Goal: Task Accomplishment & Management: Understand process/instructions

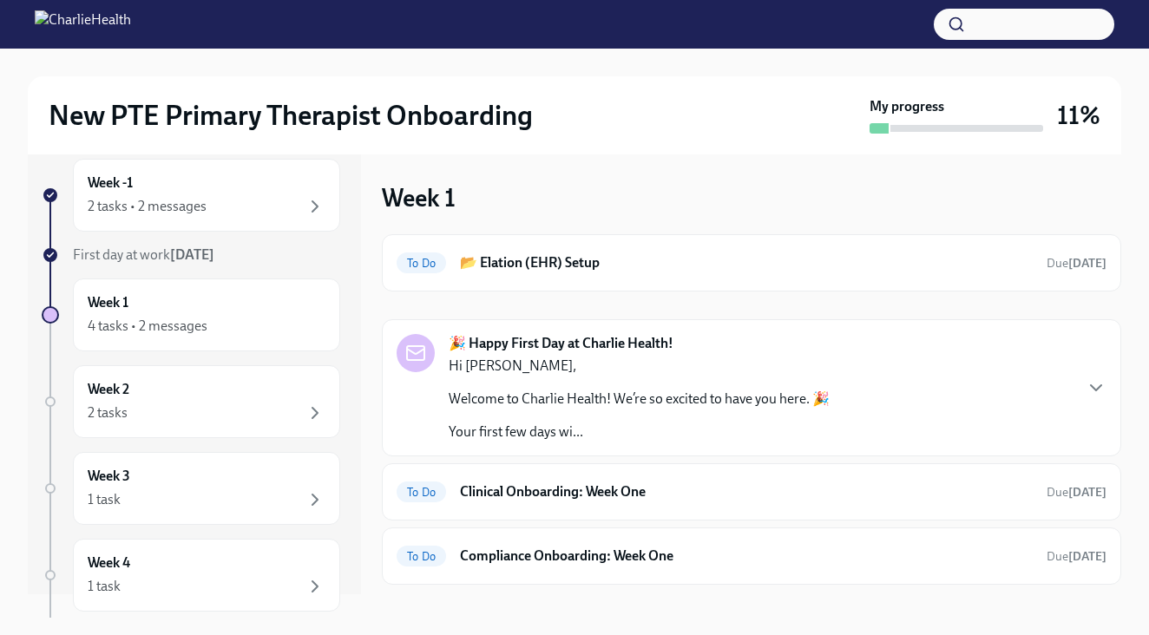
scroll to position [38, 0]
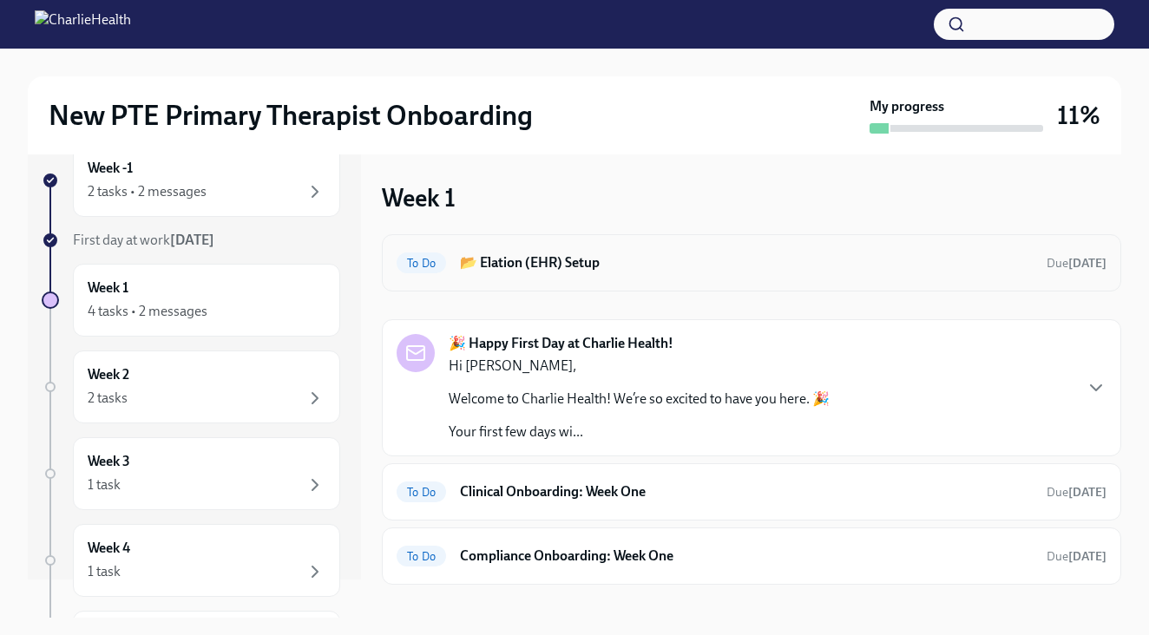
click at [623, 264] on h6 "📂 Elation (EHR) Setup" at bounding box center [746, 262] width 573 height 19
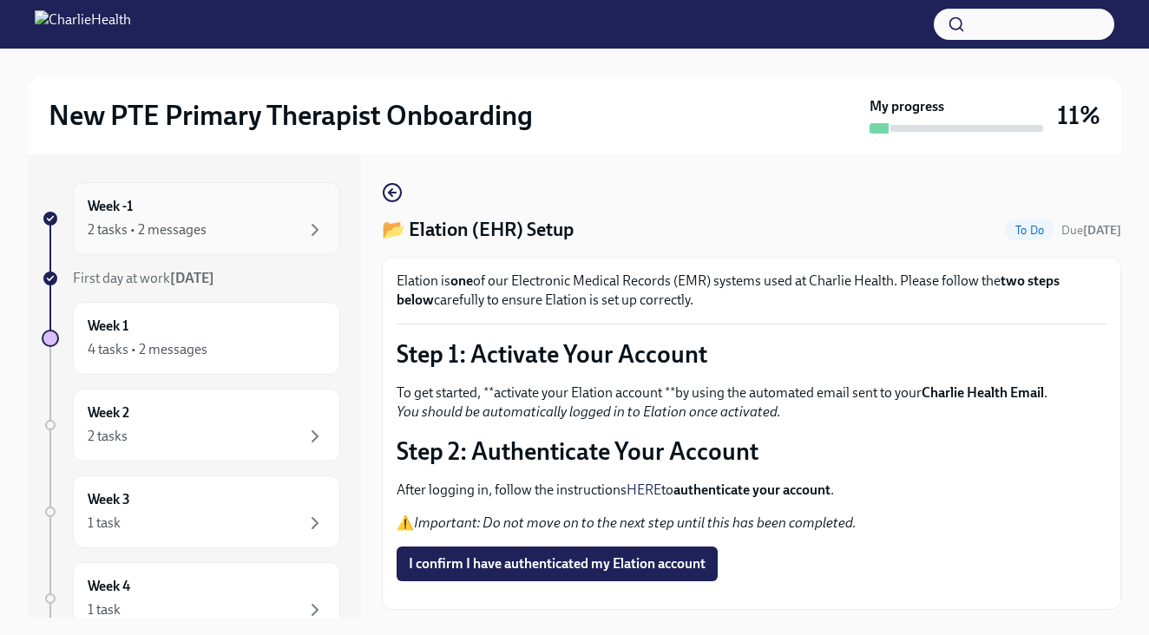
click at [232, 205] on div "Week -1 2 tasks • 2 messages" at bounding box center [207, 218] width 238 height 43
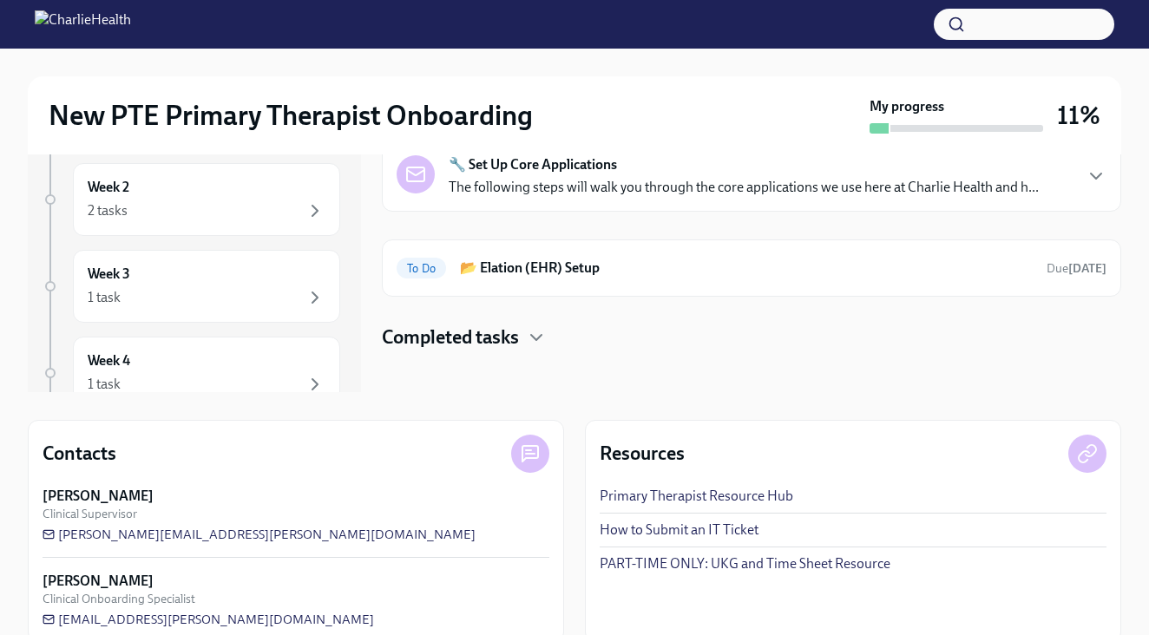
scroll to position [231, 0]
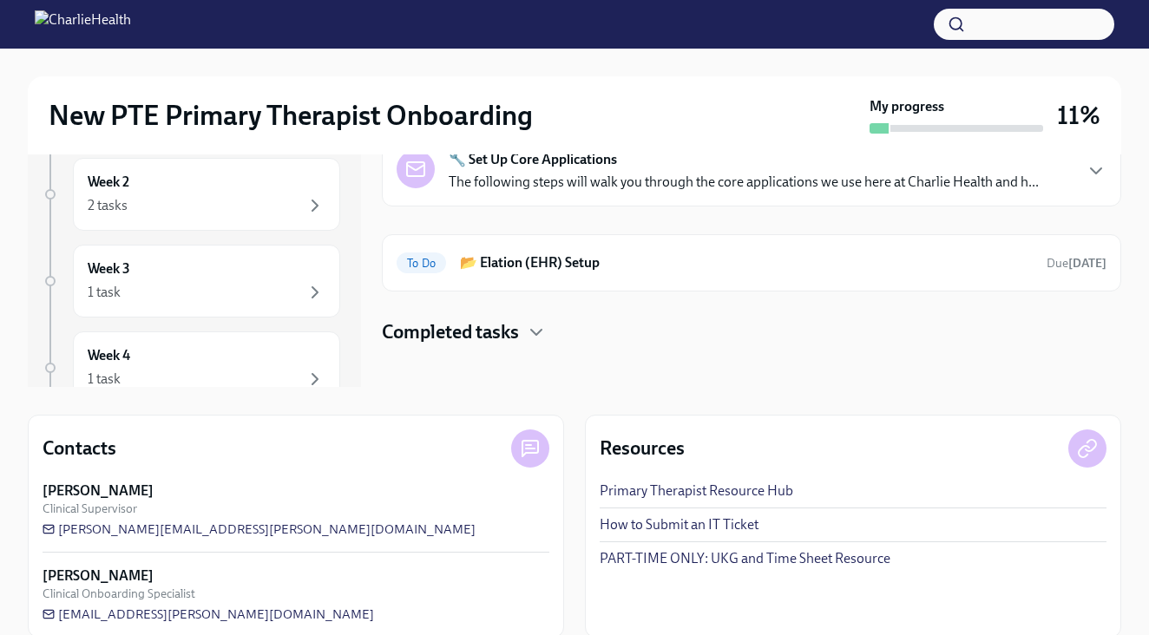
click at [478, 333] on h4 "Completed tasks" at bounding box center [450, 332] width 137 height 26
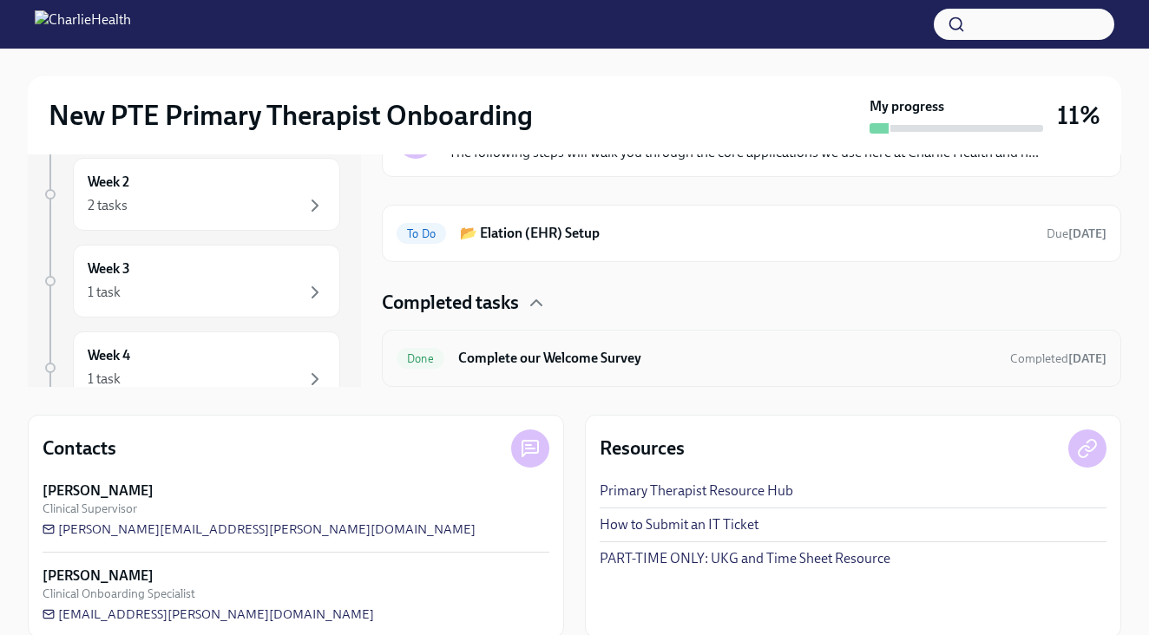
scroll to position [30, 0]
click at [480, 368] on div "Done Complete our Welcome Survey Completed [DATE]" at bounding box center [752, 359] width 710 height 28
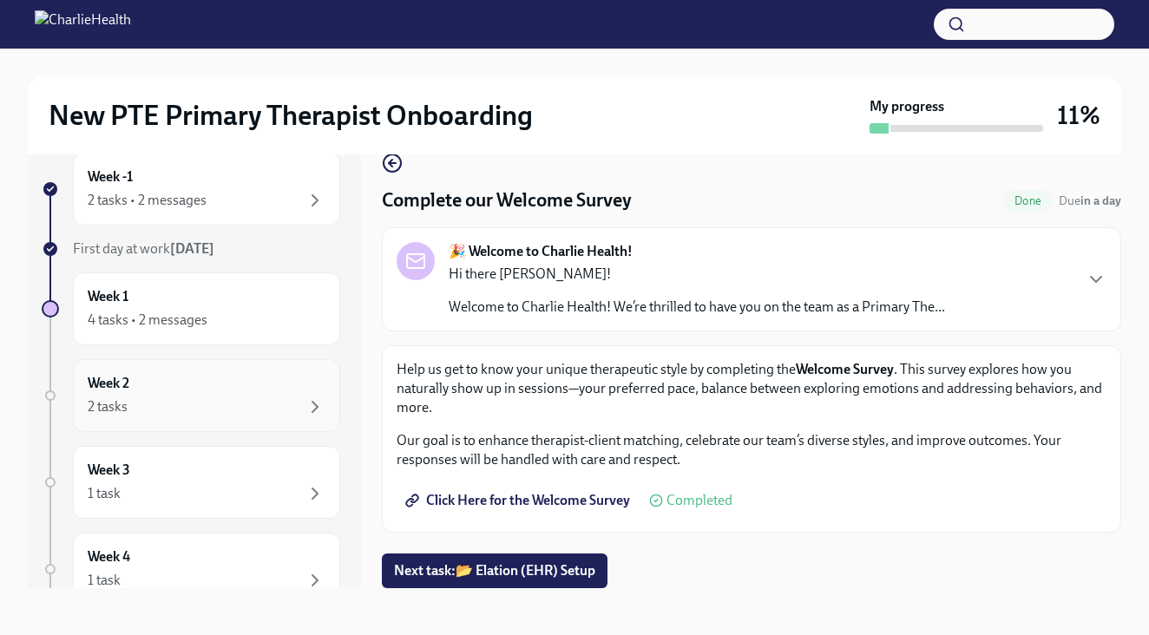
click at [252, 384] on div "Week 2 2 tasks" at bounding box center [207, 395] width 238 height 43
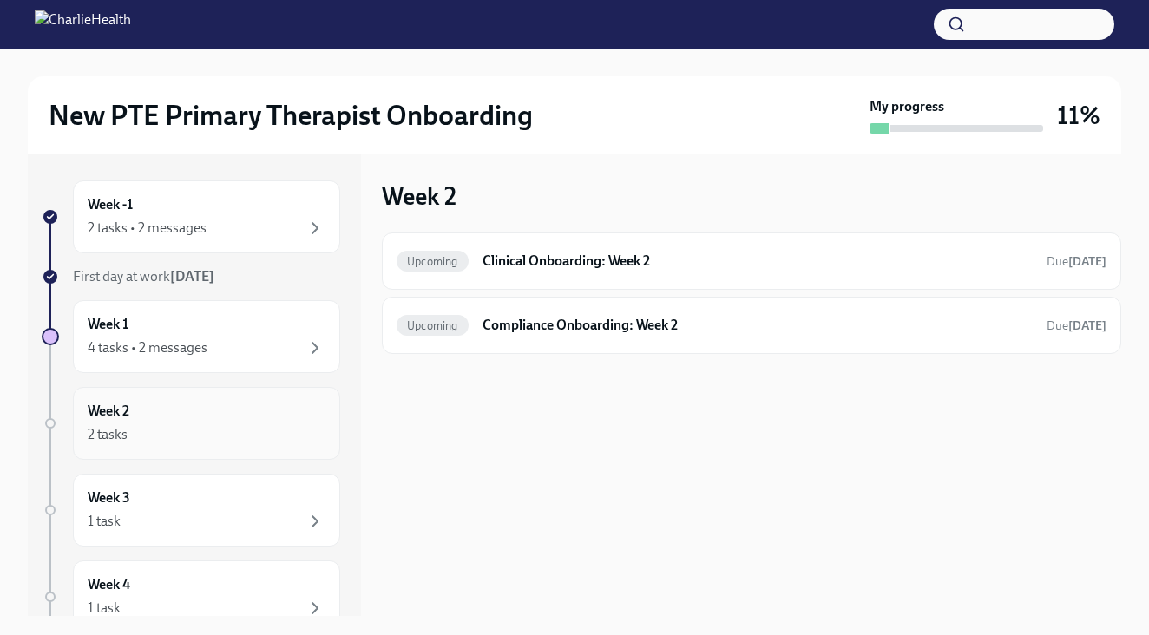
click at [290, 404] on div "Week 2 2 tasks" at bounding box center [207, 423] width 238 height 43
click at [619, 265] on h6 "Clinical Onboarding: Week 2" at bounding box center [758, 261] width 550 height 19
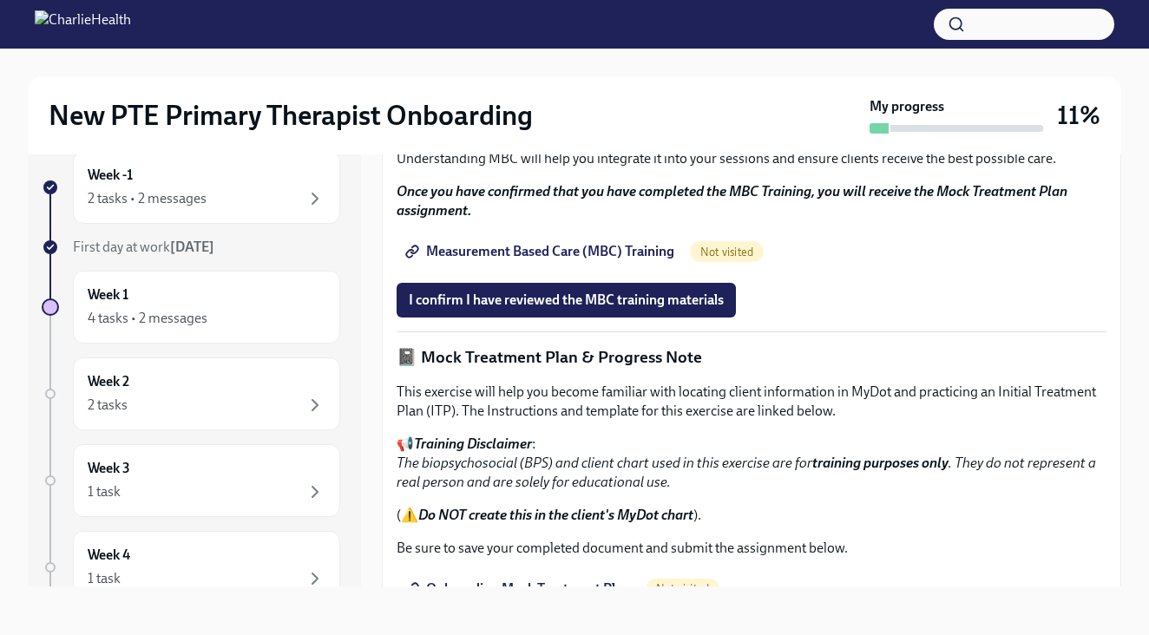
scroll to position [870, 0]
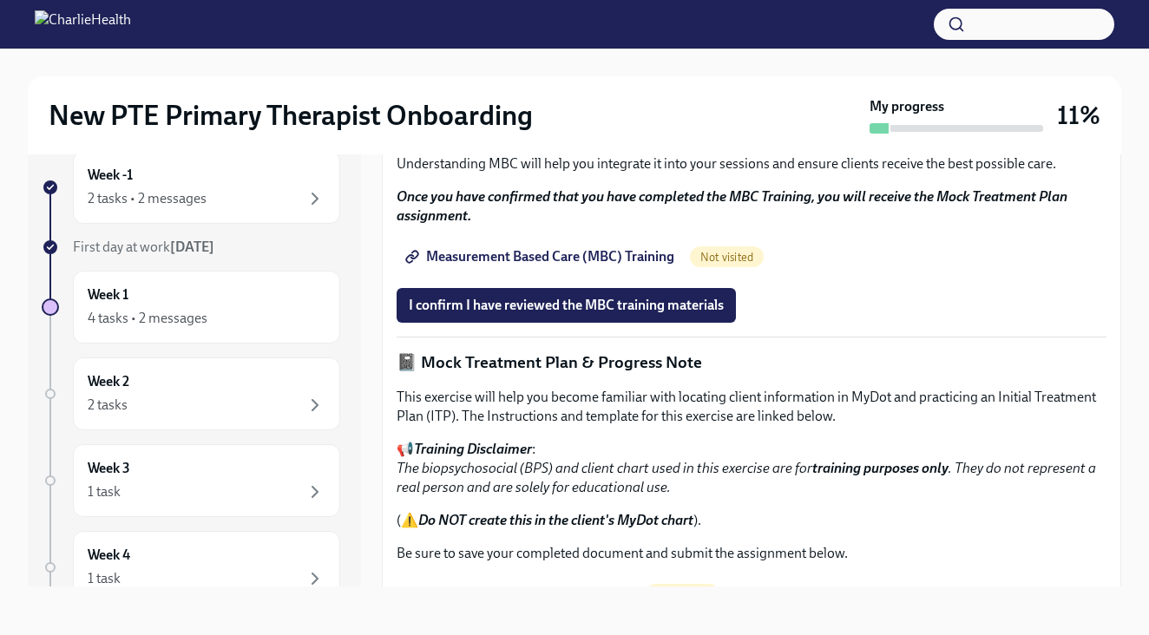
click at [457, 266] on span "Measurement Based Care (MBC) Training" at bounding box center [542, 256] width 266 height 17
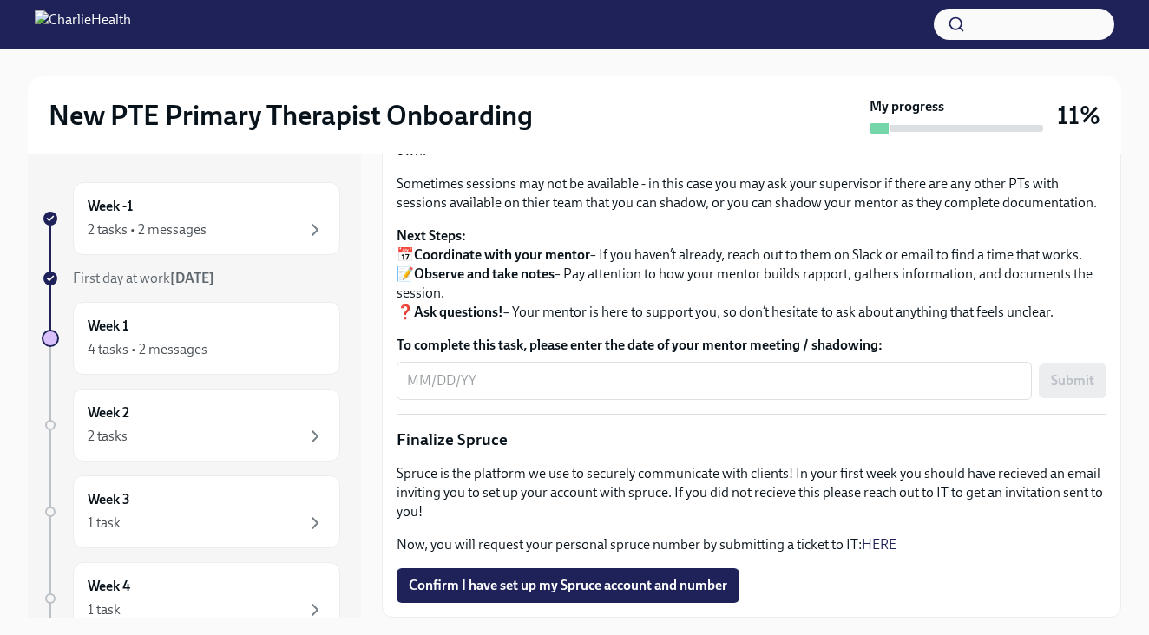
scroll to position [1892, 0]
click at [260, 358] on div "4 tasks • 2 messages" at bounding box center [207, 349] width 238 height 21
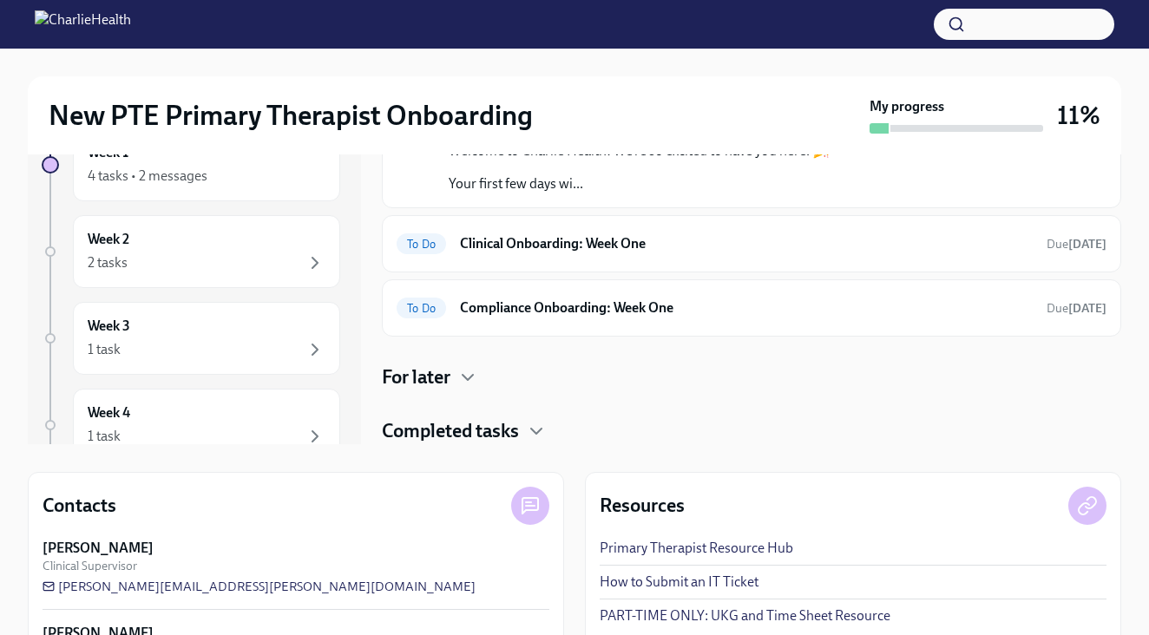
scroll to position [181, 0]
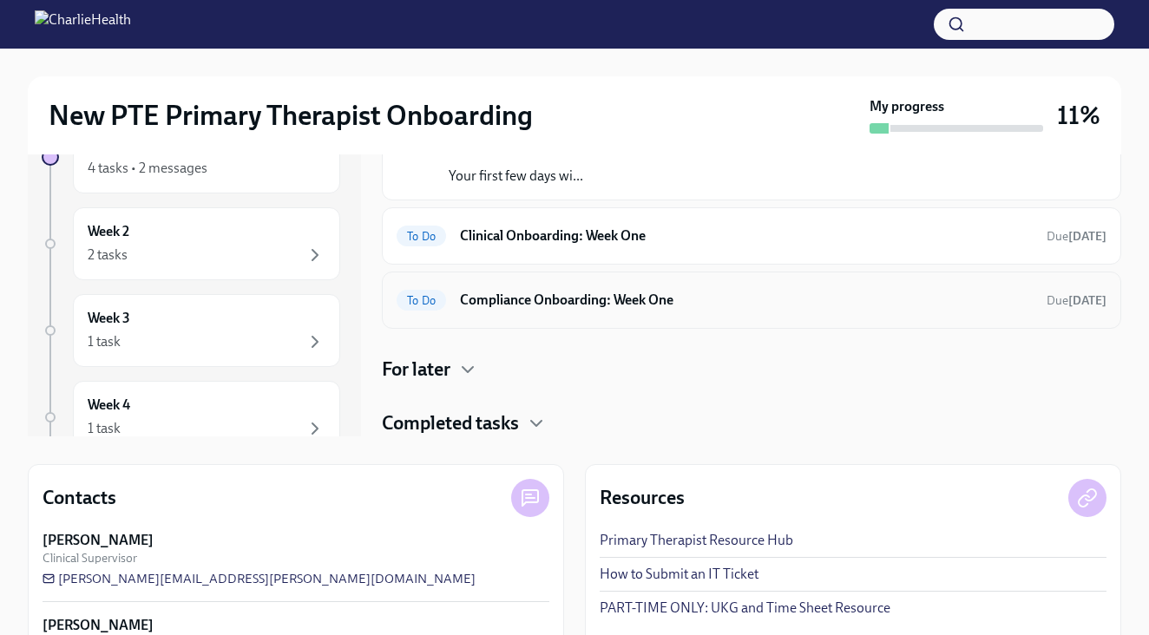
click at [531, 295] on h6 "Compliance Onboarding: Week One" at bounding box center [746, 300] width 573 height 19
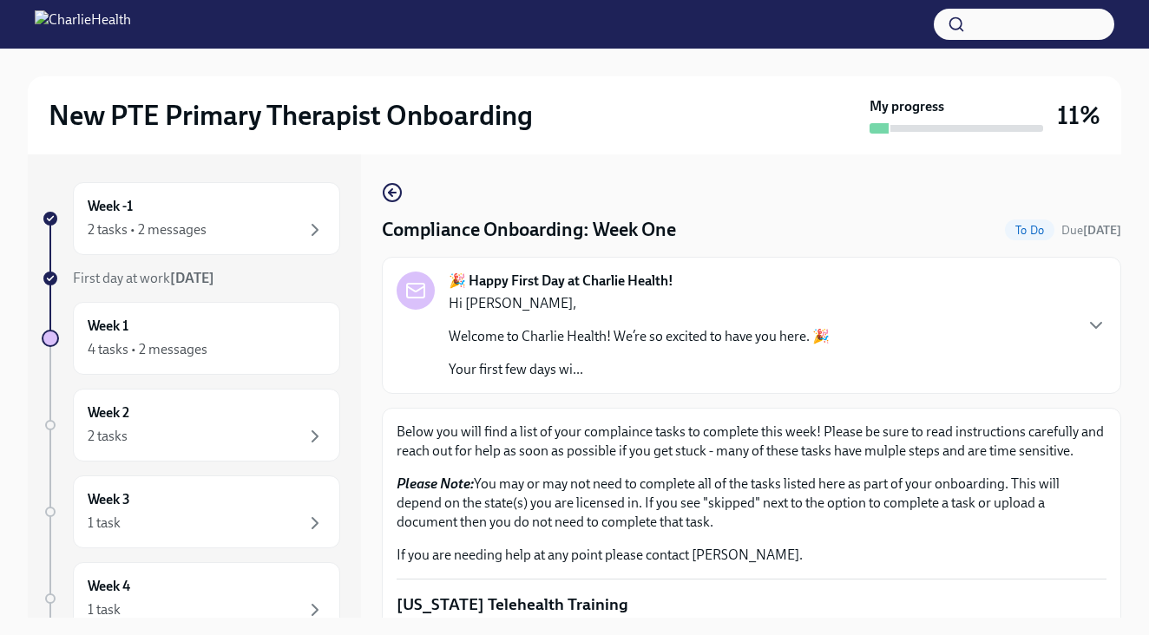
click at [396, 179] on div "Compliance Onboarding: Week One To Do Due [DATE] 🎉 Happy First Day at Charlie H…" at bounding box center [751, 385] width 739 height 463
click at [398, 192] on icon "button" at bounding box center [392, 192] width 21 height 21
